Goal: Browse casually

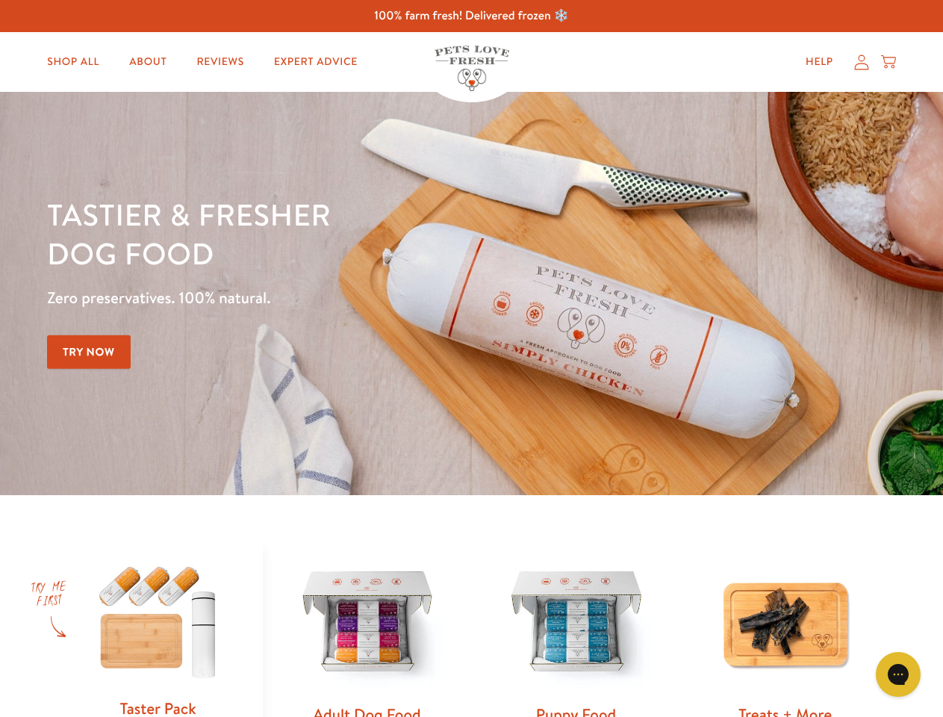
click at [471, 358] on div "Tastier & fresher dog food Zero preservatives. 100% natural. Try Now" at bounding box center [330, 293] width 566 height 197
click at [898, 674] on icon "Gorgias live chat" at bounding box center [898, 674] width 14 height 14
